Goal: Check status: Check status

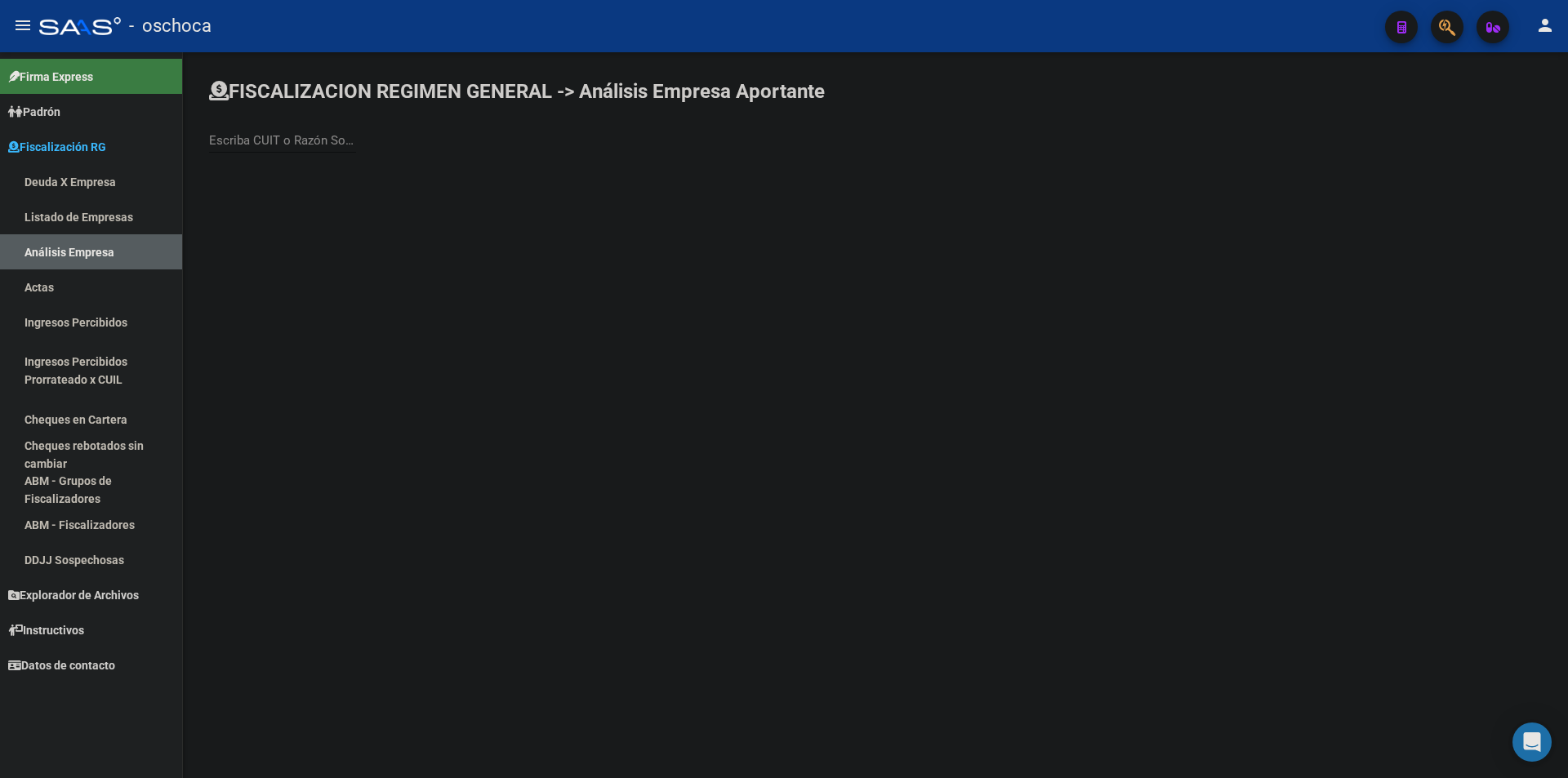
click at [138, 221] on link "Listado de Empresas" at bounding box center [91, 216] width 182 height 35
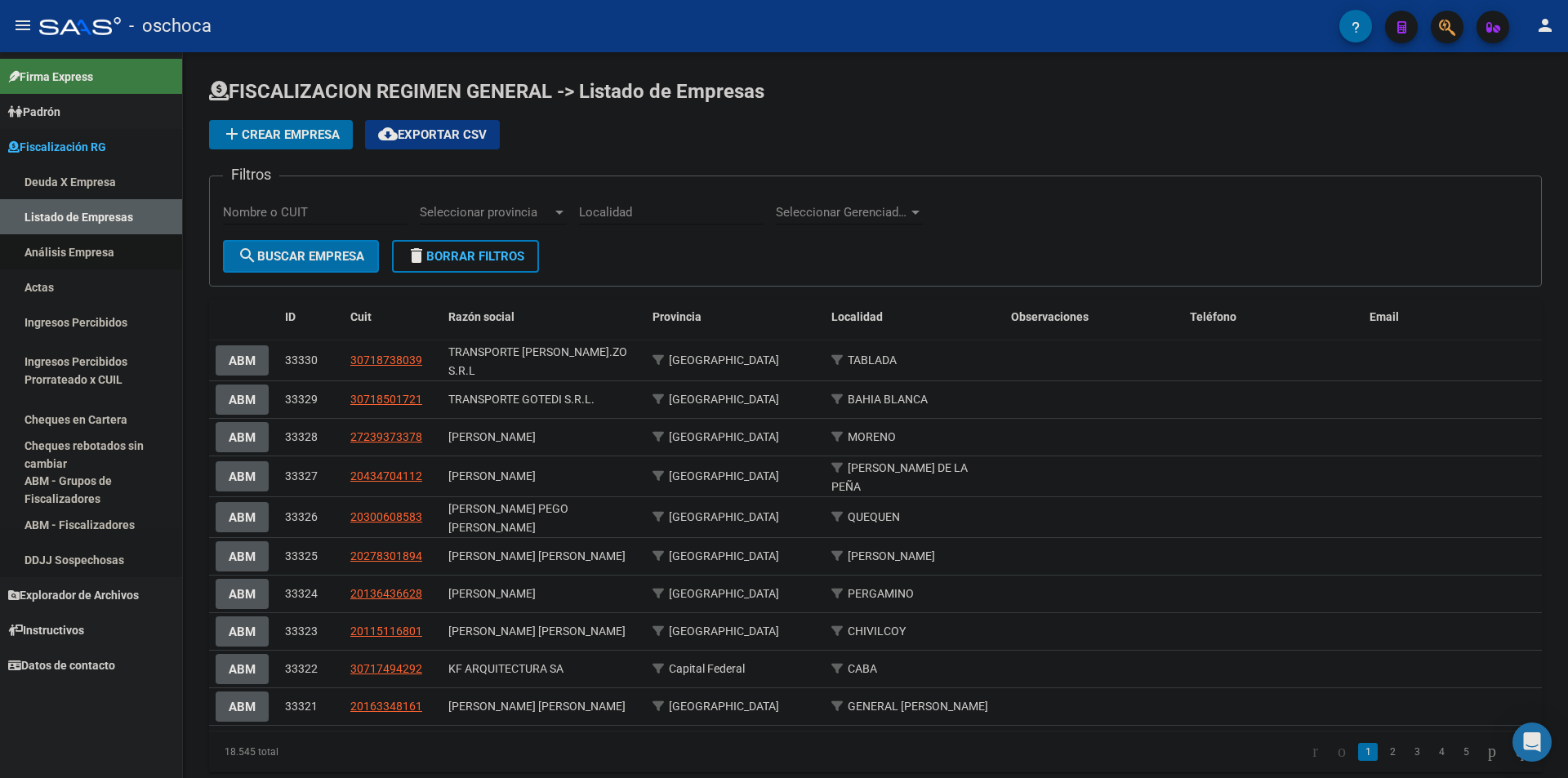
click at [135, 256] on link "Análisis Empresa" at bounding box center [91, 251] width 182 height 35
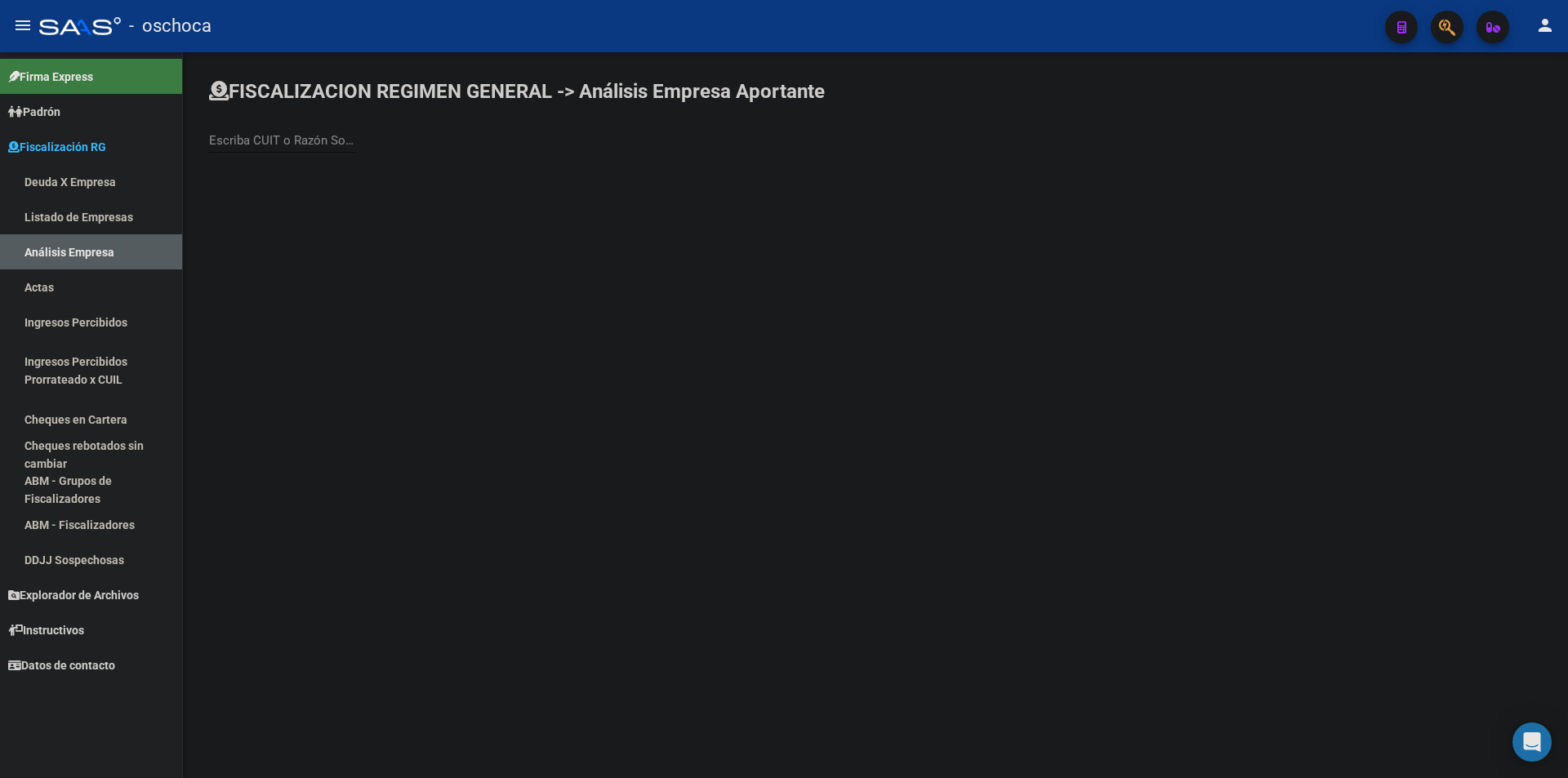
click at [327, 133] on div "Escriba CUIT o Razón Social para buscar" at bounding box center [282, 135] width 147 height 35
type input "ROJO MAR"
click at [320, 170] on span "ROJO [PERSON_NAME]" at bounding box center [453, 172] width 464 height 40
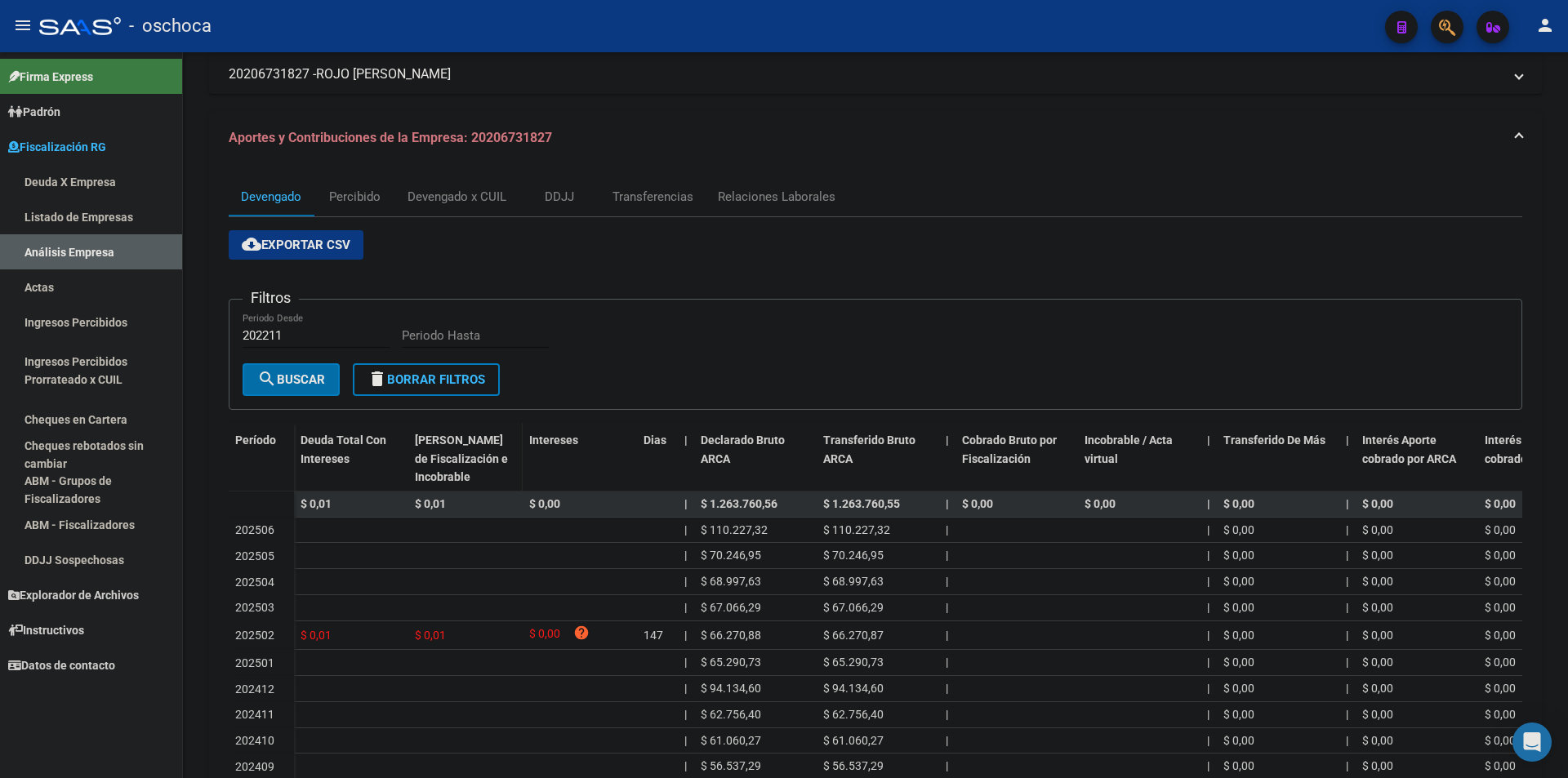
scroll to position [232, 0]
